Goal: Information Seeking & Learning: Learn about a topic

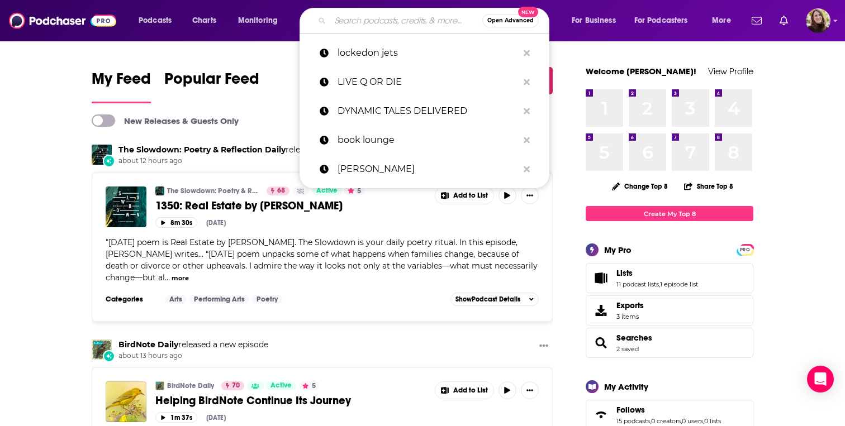
click at [370, 22] on input "Search podcasts, credits, & more..." at bounding box center [406, 21] width 152 height 18
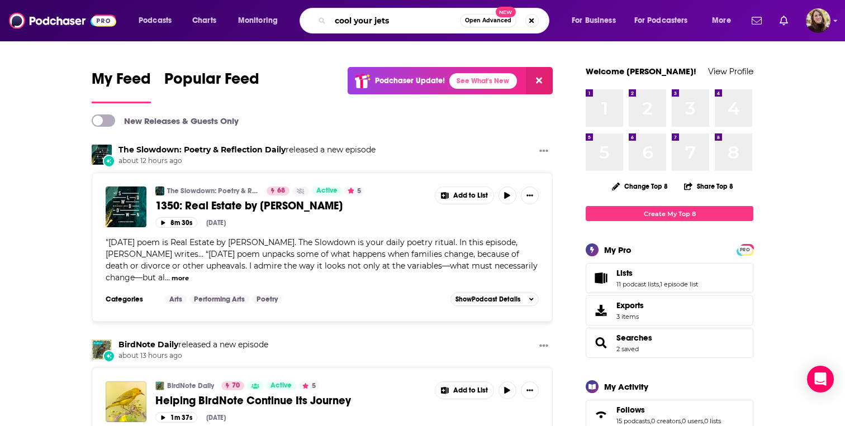
type input "cool your jets"
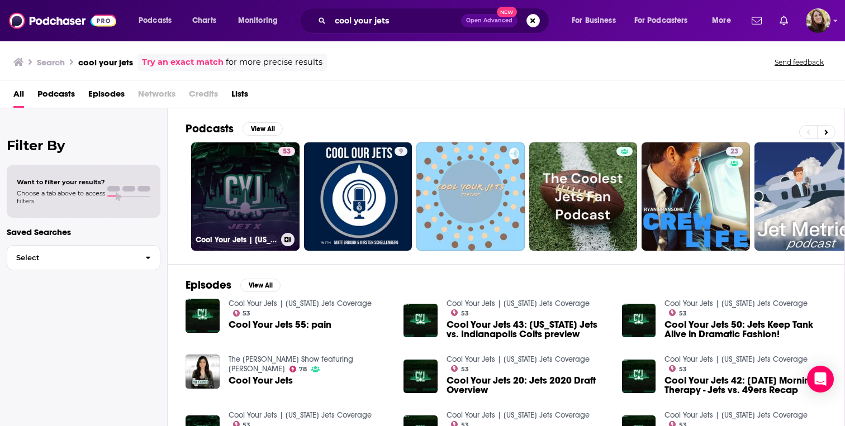
click at [247, 181] on link "53 Cool Your Jets | [US_STATE] Jets Coverage" at bounding box center [245, 196] width 108 height 108
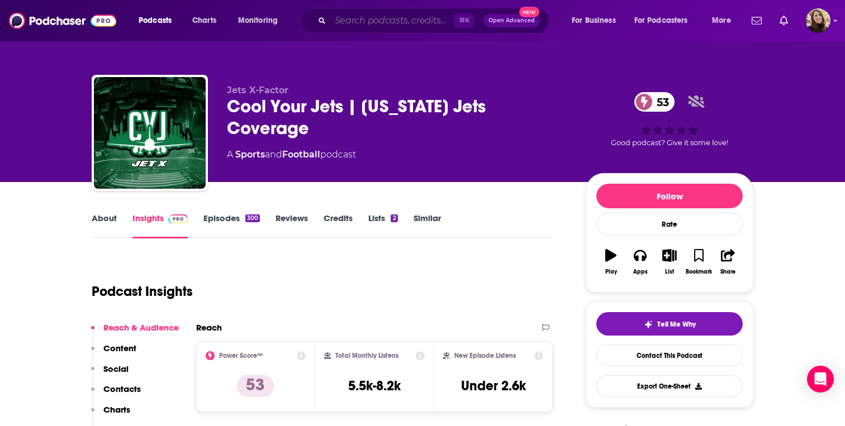
click at [376, 20] on input "Search podcasts, credits, & more..." at bounding box center [391, 21] width 123 height 18
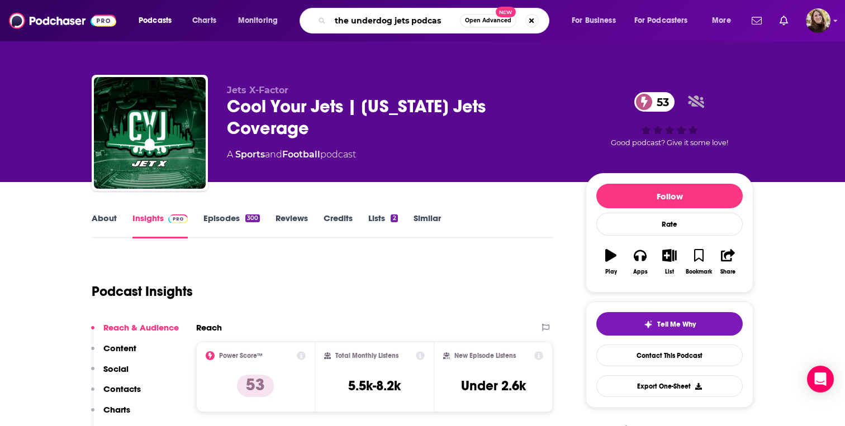
type input "the underdog jets podcast"
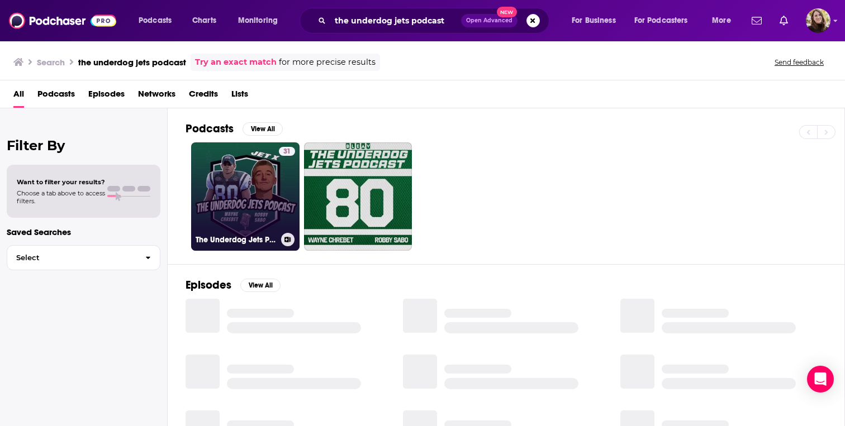
click at [254, 178] on link "31 The Underdog Jets Podcast with [PERSON_NAME]" at bounding box center [245, 196] width 108 height 108
